Goal: Transaction & Acquisition: Obtain resource

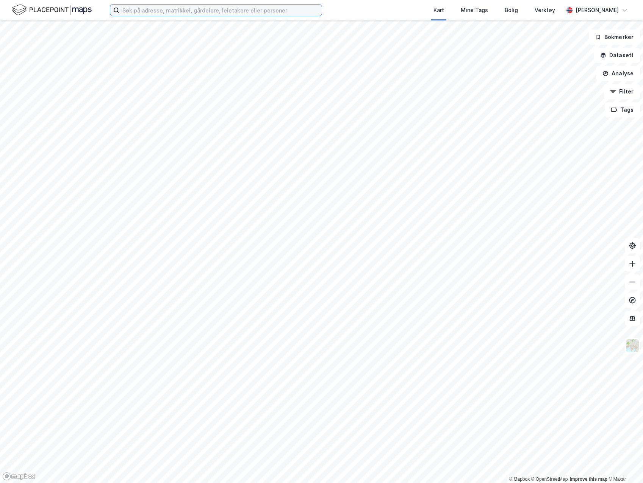
click at [301, 12] on input at bounding box center [220, 10] width 202 height 11
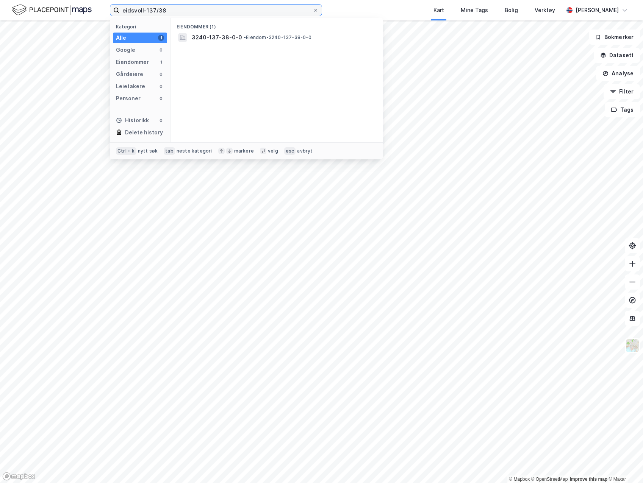
type input "eidsvoll-137/38"
click at [244, 39] on span "•" at bounding box center [245, 37] width 2 height 6
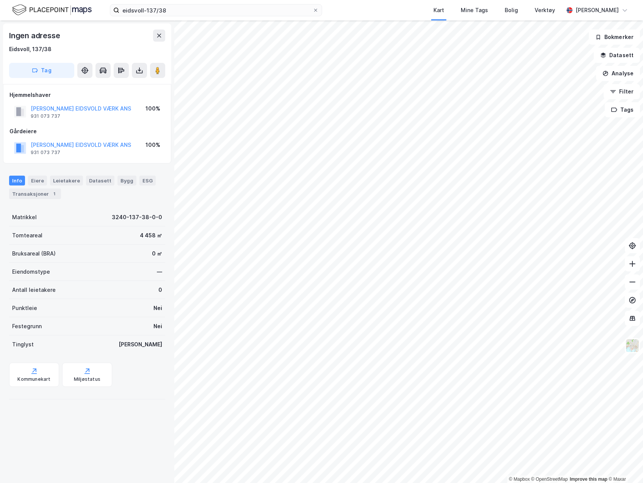
click at [142, 68] on icon at bounding box center [140, 71] width 8 height 8
click at [124, 84] on div "Last ned grunnbok" at bounding box center [102, 86] width 44 height 6
